Goal: Task Accomplishment & Management: Use online tool/utility

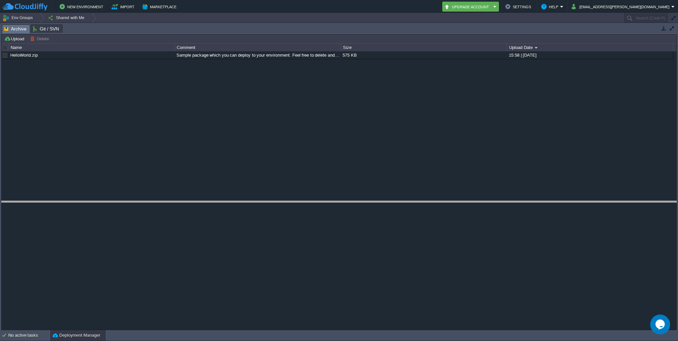
drag, startPoint x: 547, startPoint y: 26, endPoint x: 557, endPoint y: 202, distance: 176.3
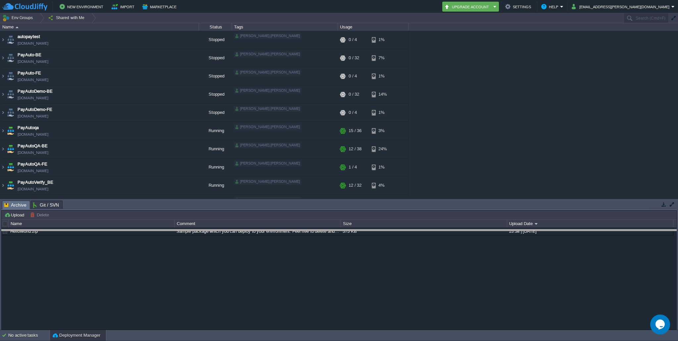
drag, startPoint x: 557, startPoint y: 202, endPoint x: 557, endPoint y: 253, distance: 50.9
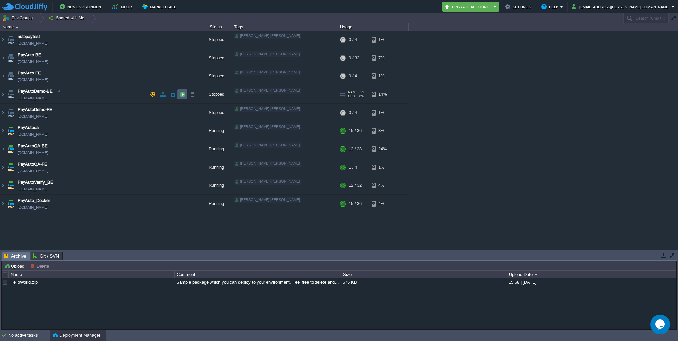
click at [181, 95] on button "button" at bounding box center [182, 94] width 6 height 6
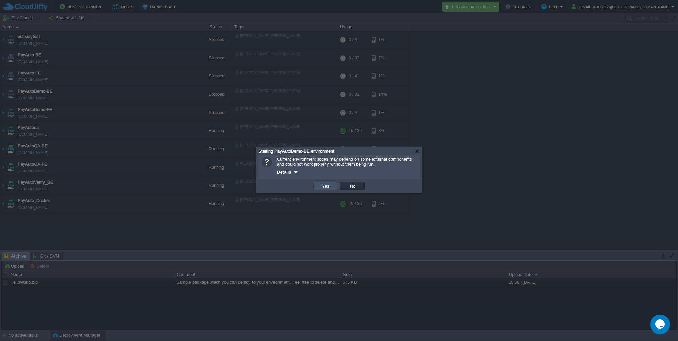
click at [326, 186] on button "Yes" at bounding box center [325, 186] width 11 height 6
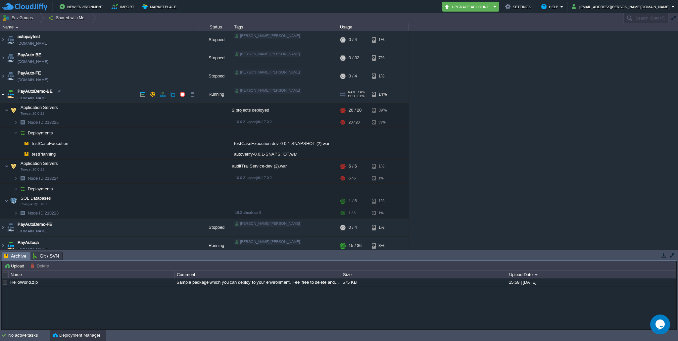
click at [2, 94] on img at bounding box center [2, 94] width 5 height 18
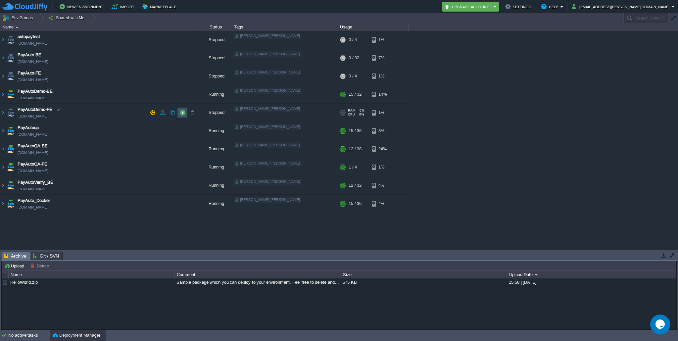
click at [181, 113] on button "button" at bounding box center [182, 113] width 6 height 6
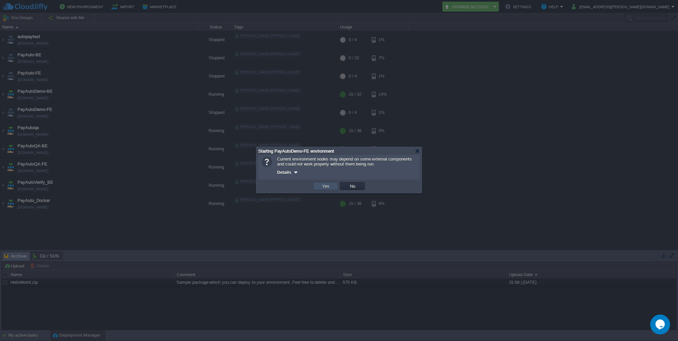
click at [330, 187] on button "Yes" at bounding box center [325, 186] width 11 height 6
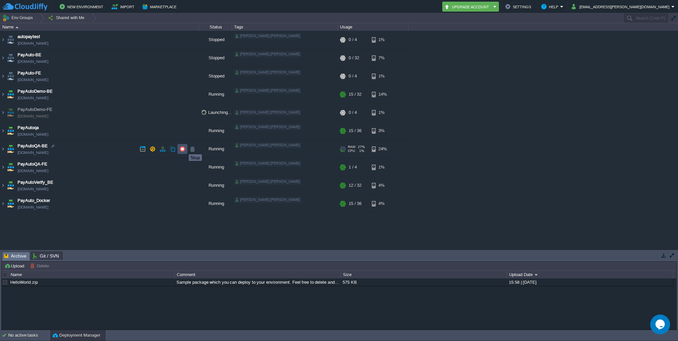
click at [183, 149] on button "button" at bounding box center [182, 149] width 6 height 6
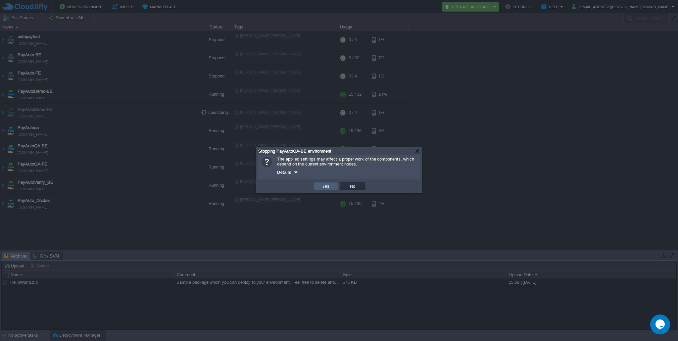
click at [331, 187] on td "Yes" at bounding box center [325, 186] width 25 height 8
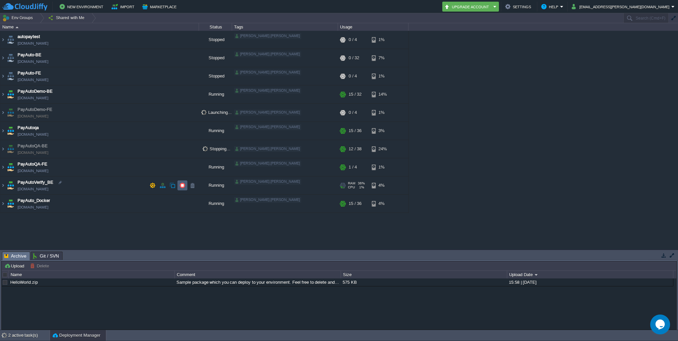
click at [182, 187] on button "button" at bounding box center [182, 185] width 6 height 6
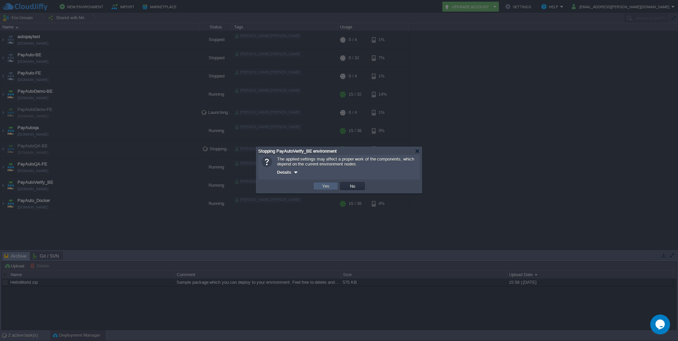
click at [329, 188] on button "Yes" at bounding box center [325, 186] width 11 height 6
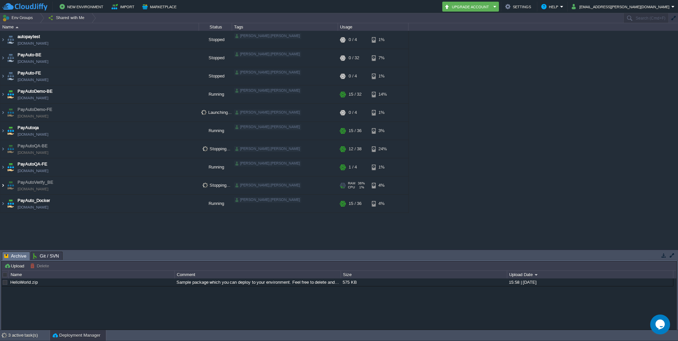
click at [2, 186] on img at bounding box center [2, 185] width 5 height 18
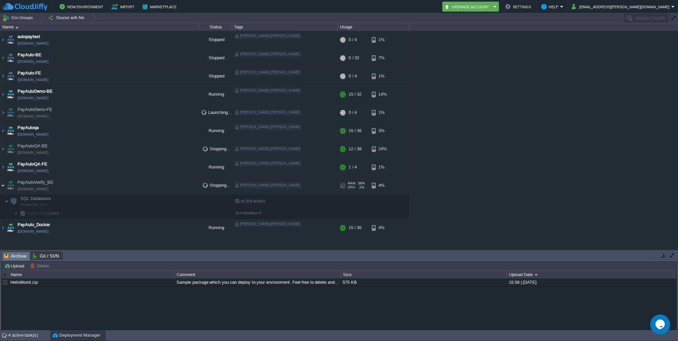
click at [3, 186] on img at bounding box center [2, 185] width 5 height 18
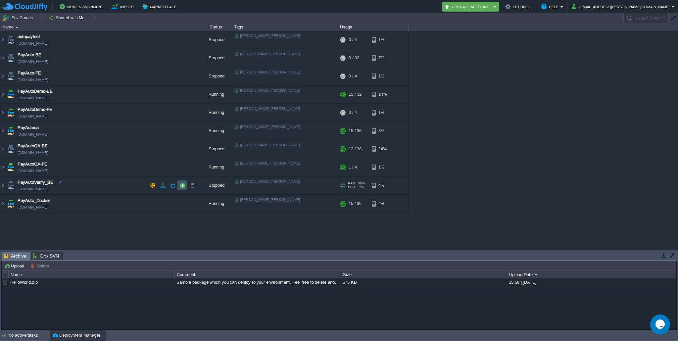
click at [182, 185] on button "button" at bounding box center [182, 185] width 6 height 6
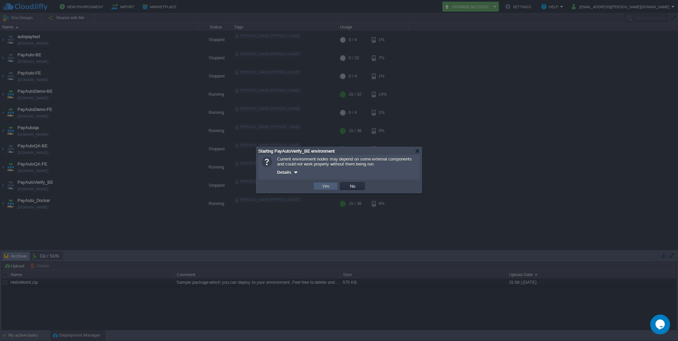
click at [329, 186] on button "Yes" at bounding box center [325, 186] width 11 height 6
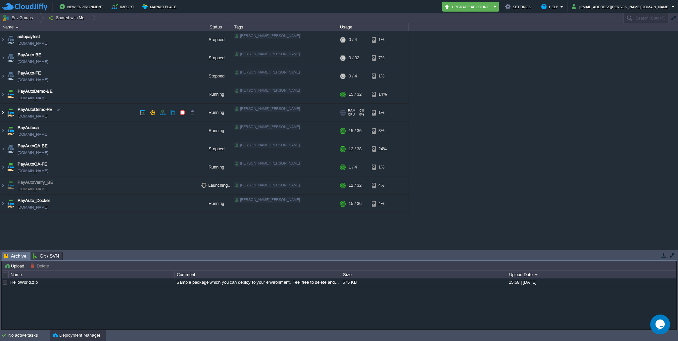
click at [3, 115] on img at bounding box center [2, 113] width 5 height 18
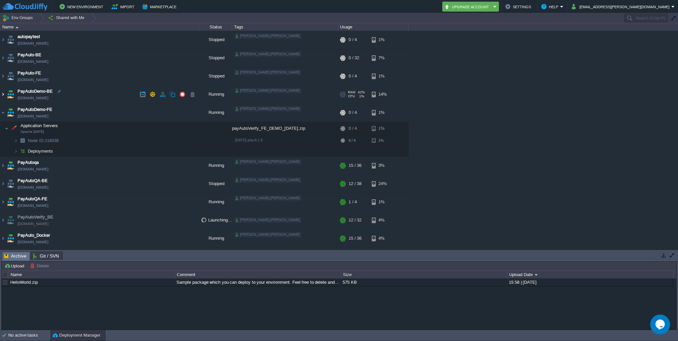
click at [3, 93] on img at bounding box center [2, 94] width 5 height 18
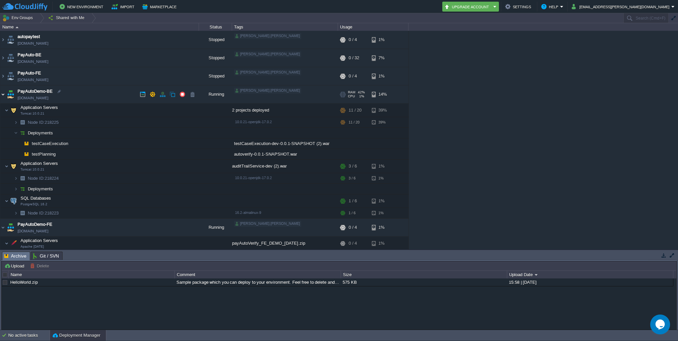
click at [3, 94] on img at bounding box center [2, 94] width 5 height 18
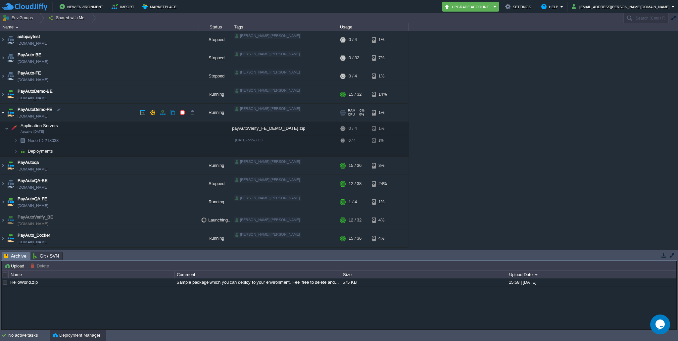
click at [2, 113] on img at bounding box center [2, 113] width 5 height 18
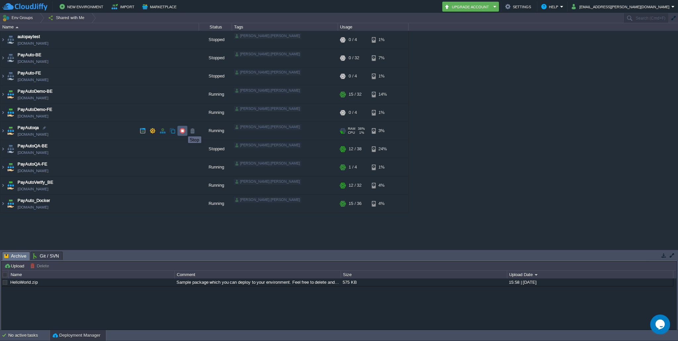
click at [183, 130] on button "button" at bounding box center [182, 131] width 6 height 6
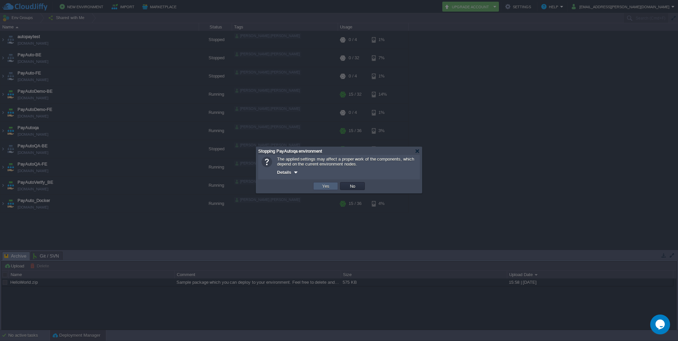
click at [319, 186] on td "Yes" at bounding box center [325, 186] width 25 height 8
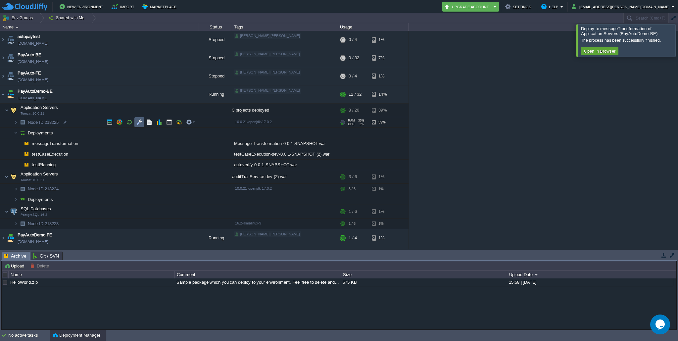
click at [141, 122] on button "button" at bounding box center [139, 122] width 6 height 6
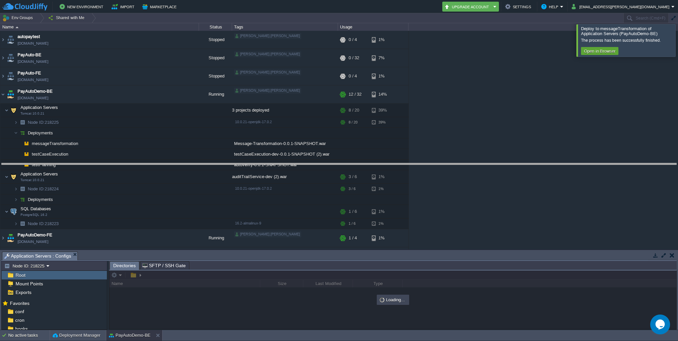
drag, startPoint x: 255, startPoint y: 252, endPoint x: 260, endPoint y: 163, distance: 88.8
click at [260, 163] on body "New Environment Import Marketplace Bonus ₹0.00 Upgrade Account Settings Help [E…" at bounding box center [339, 170] width 678 height 341
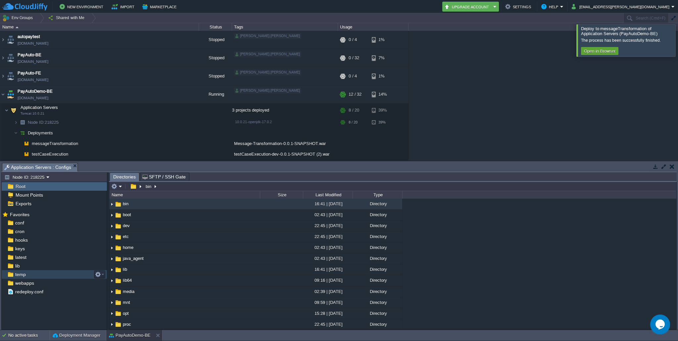
click at [14, 277] on span "temp" at bounding box center [20, 274] width 13 height 6
click at [677, 42] on div at bounding box center [685, 40] width 0 height 32
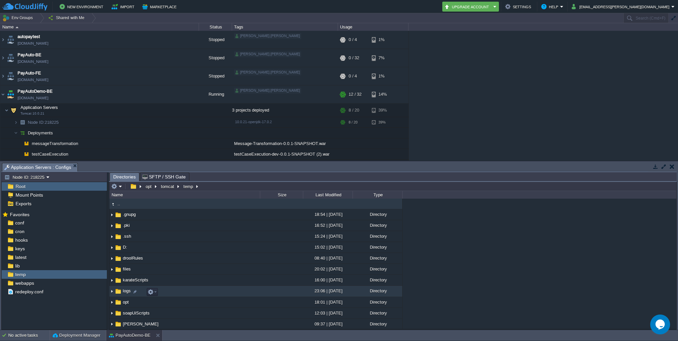
click at [111, 291] on img at bounding box center [111, 291] width 5 height 10
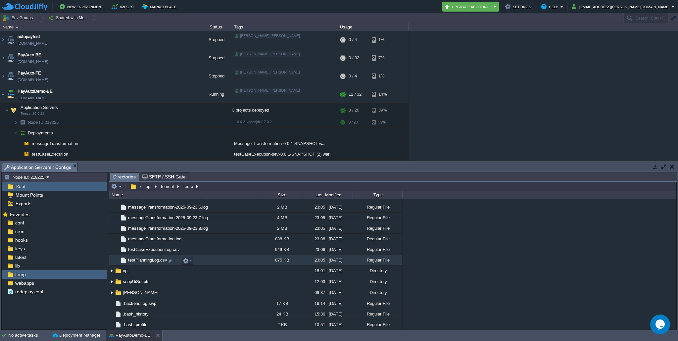
scroll to position [1075, 0]
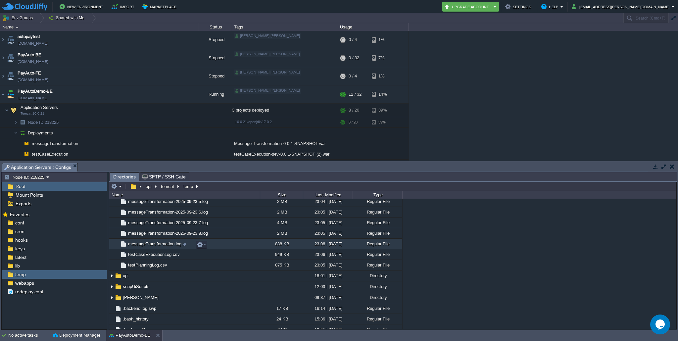
click at [148, 245] on span "messageTransformation.log" at bounding box center [154, 244] width 55 height 6
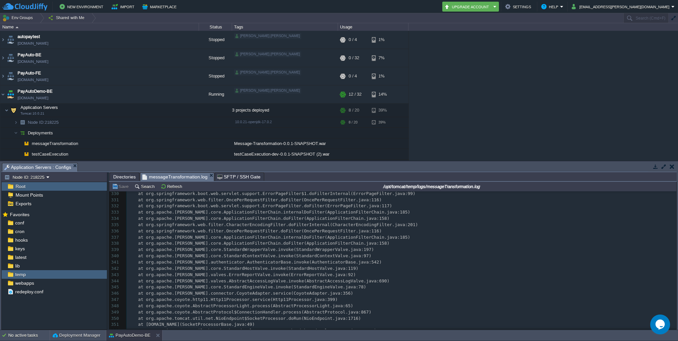
scroll to position [25360, 0]
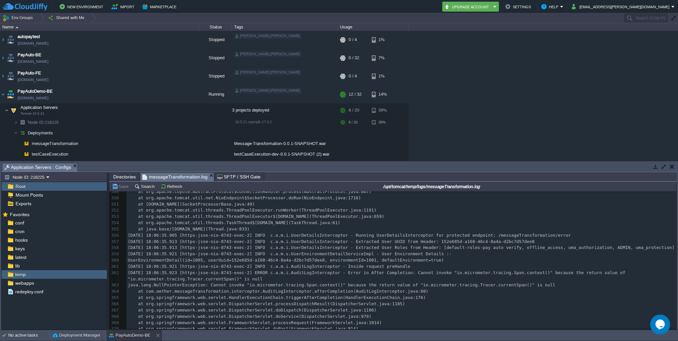
click at [586, 246] on div "421 [DATE] 18:06:08.547 [https-jsse-nio-8743-exec-8] INFO c.a.m.i.UserDetailsIn…" at bounding box center [401, 297] width 550 height 393
type textarea "[DATE] 18:06:35.913 [https-jsse-nio-8743-exec-2] INFO c.a.m.i.UserDetailsInterc…"
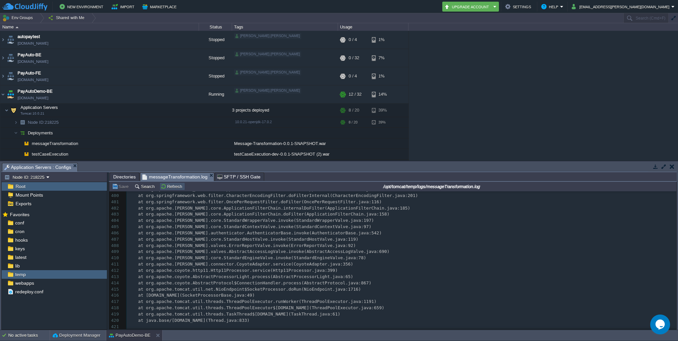
click at [173, 189] on button "Refresh" at bounding box center [171, 186] width 23 height 6
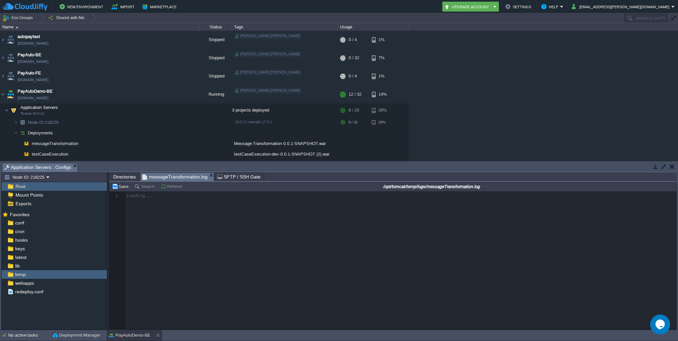
click at [182, 211] on div at bounding box center [392, 260] width 567 height 138
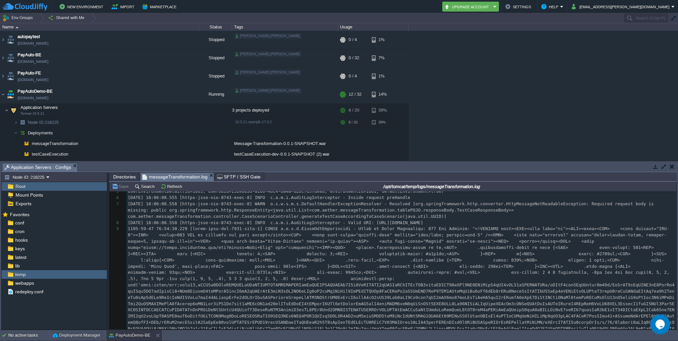
scroll to position [29, 0]
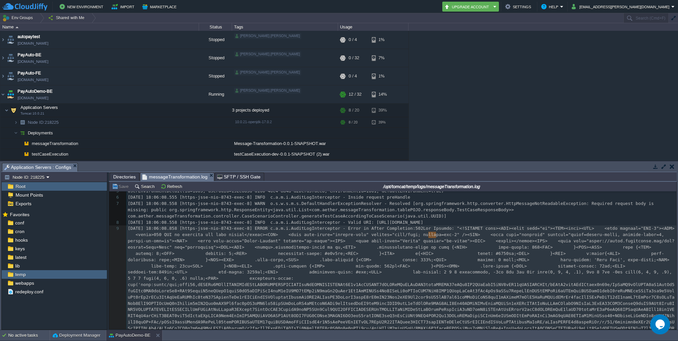
type textarea "-"
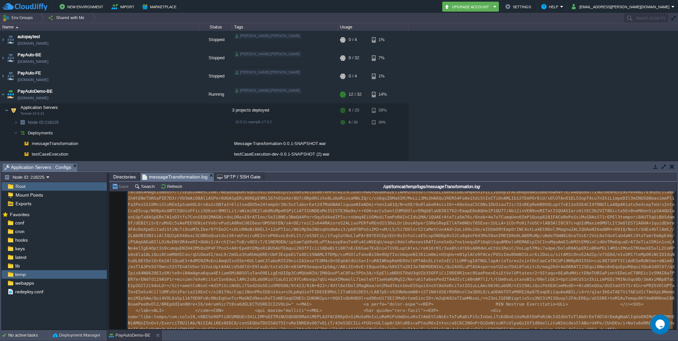
scroll to position [3782, 0]
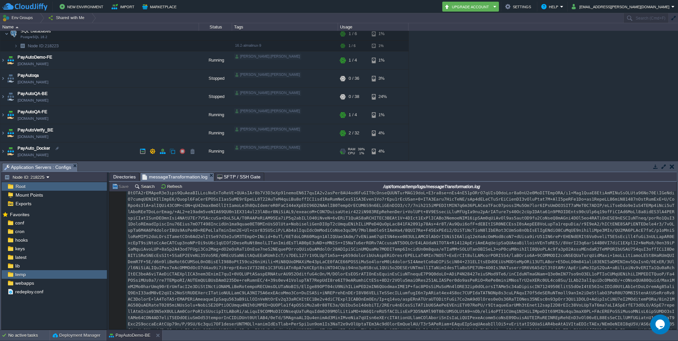
click at [69, 146] on td "PayAuto_Docker [DOMAIN_NAME]" at bounding box center [99, 151] width 198 height 18
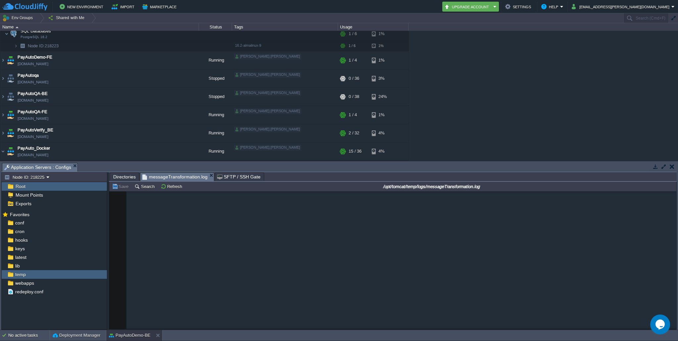
drag, startPoint x: 674, startPoint y: 219, endPoint x: 12, endPoint y: 0, distance: 697.3
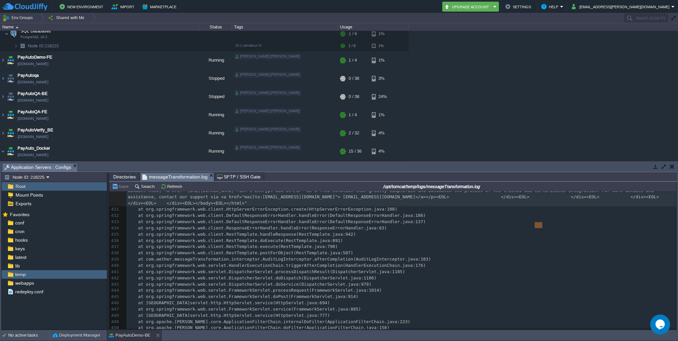
type textarea "-"
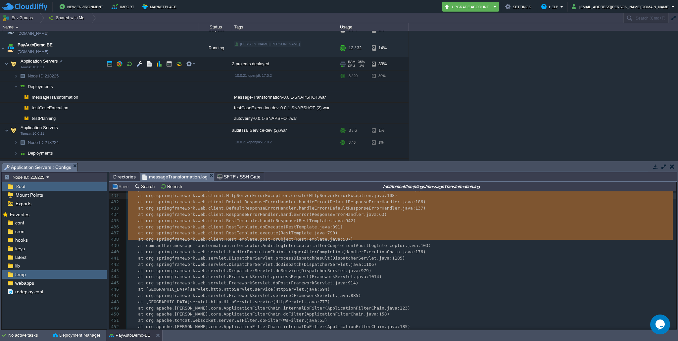
scroll to position [27, 0]
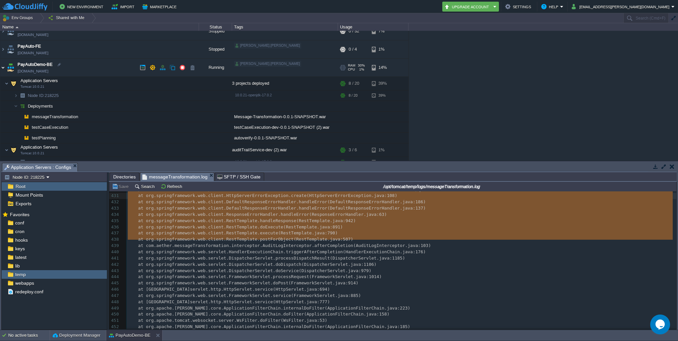
click at [3, 68] on img at bounding box center [2, 68] width 5 height 18
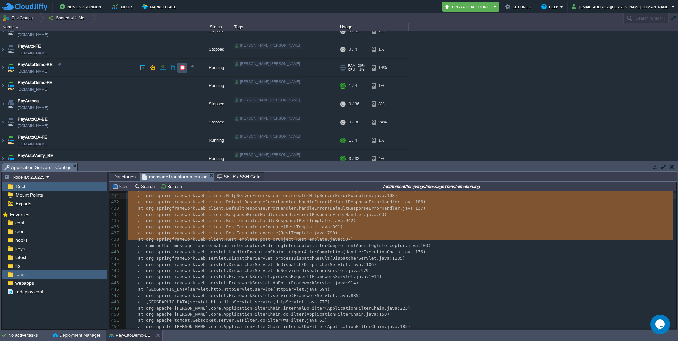
click at [183, 68] on button "button" at bounding box center [182, 68] width 6 height 6
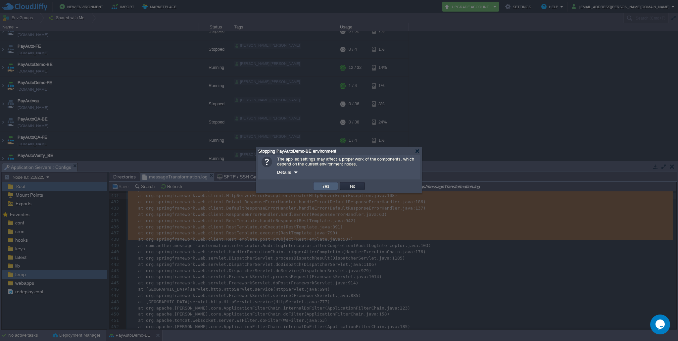
click at [333, 186] on td "Yes" at bounding box center [325, 186] width 25 height 8
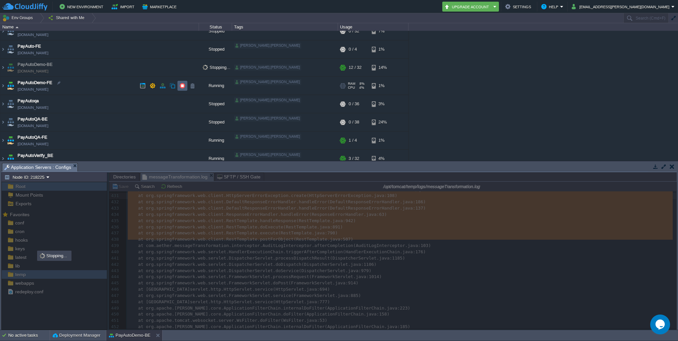
click at [183, 87] on button "button" at bounding box center [182, 86] width 6 height 6
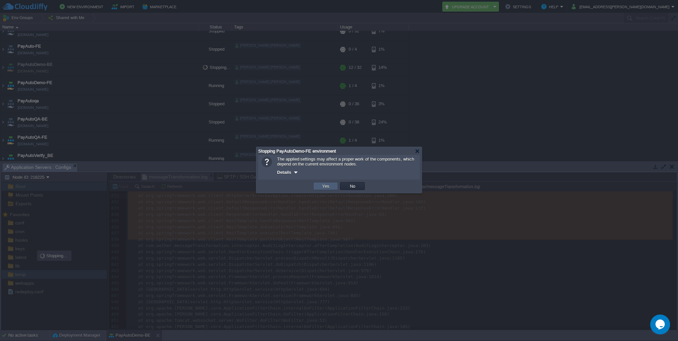
click at [331, 187] on td "Yes" at bounding box center [325, 186] width 25 height 8
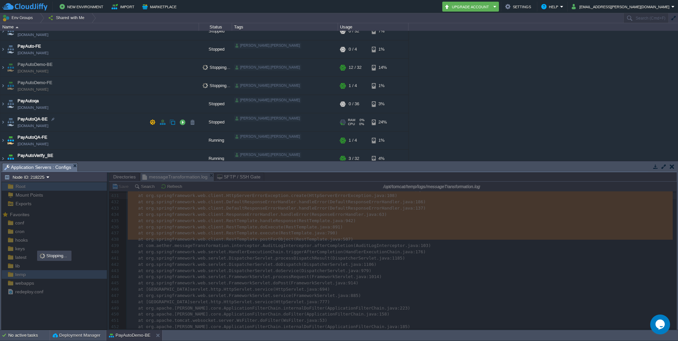
scroll to position [101, 0]
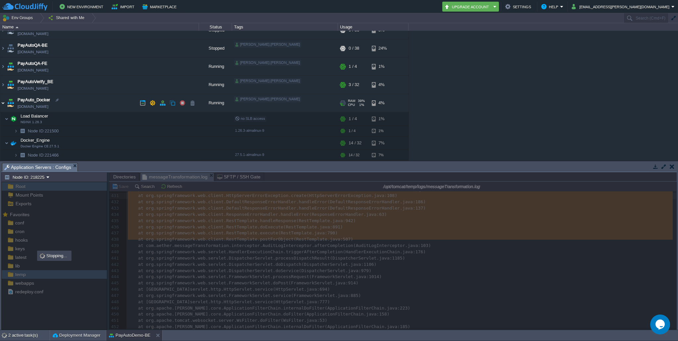
click at [5, 102] on img at bounding box center [2, 103] width 5 height 18
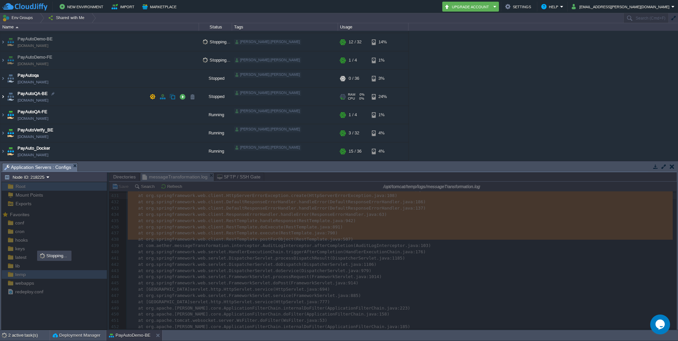
scroll to position [52, 0]
click at [185, 133] on button "button" at bounding box center [182, 133] width 6 height 6
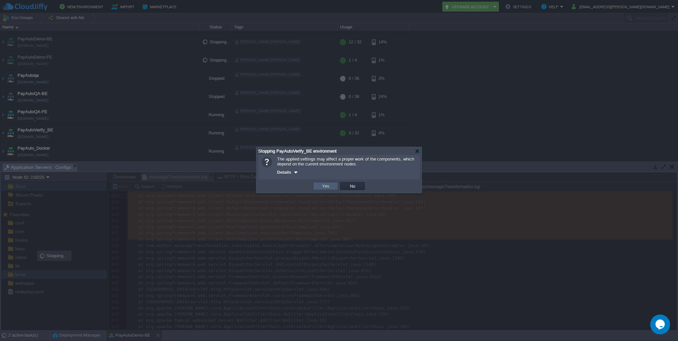
click at [318, 187] on td "Yes" at bounding box center [325, 186] width 25 height 8
